Goal: Transaction & Acquisition: Purchase product/service

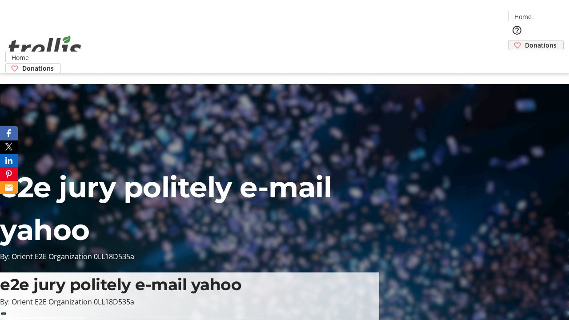
click at [525, 40] on span "Donations" at bounding box center [541, 44] width 32 height 9
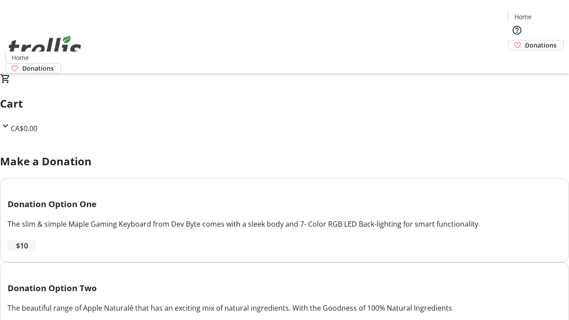
click at [28, 251] on span "$10" at bounding box center [22, 245] width 12 height 11
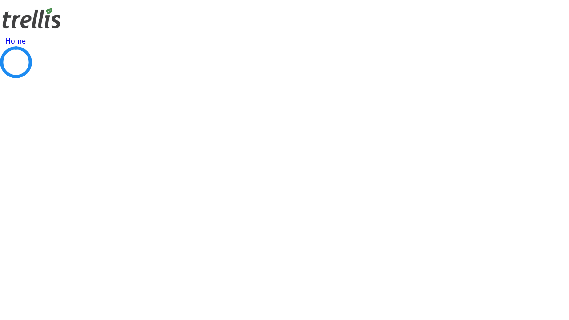
select select "CA"
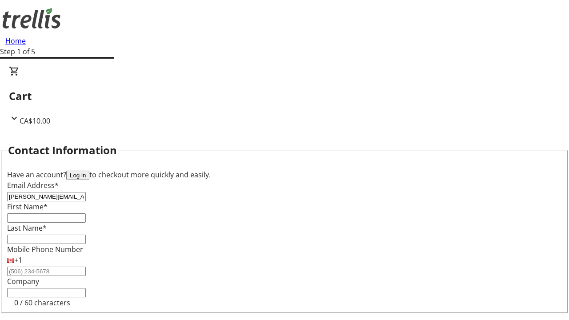
type input "[PERSON_NAME][EMAIL_ADDRESS][DOMAIN_NAME]"
type input "[PERSON_NAME]"
type input "[STREET_ADDRESS][PERSON_NAME]"
type input "Kelowna"
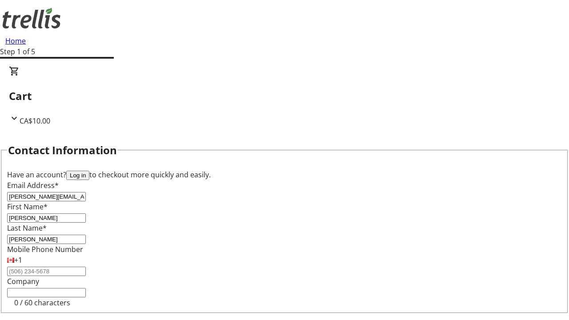
select select "BC"
type input "Kelowna"
type input "V1Y 0C2"
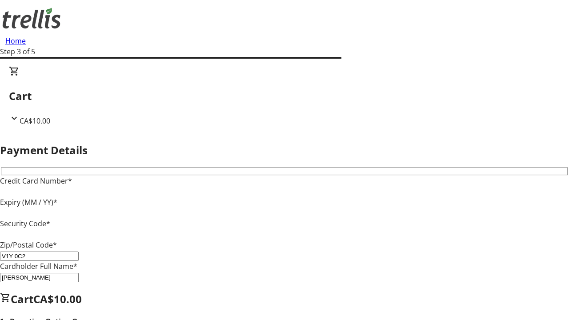
type input "V1Y 0C2"
